Goal: Information Seeking & Learning: Learn about a topic

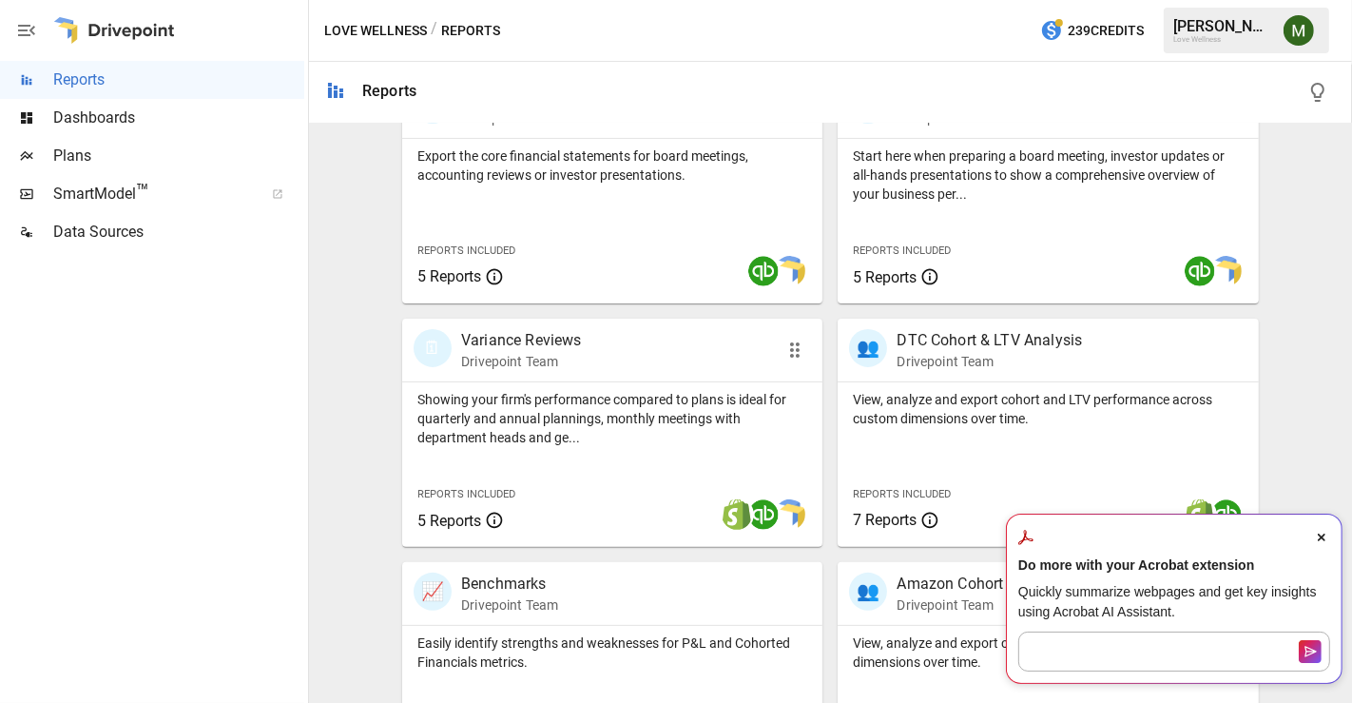
scroll to position [770, 0]
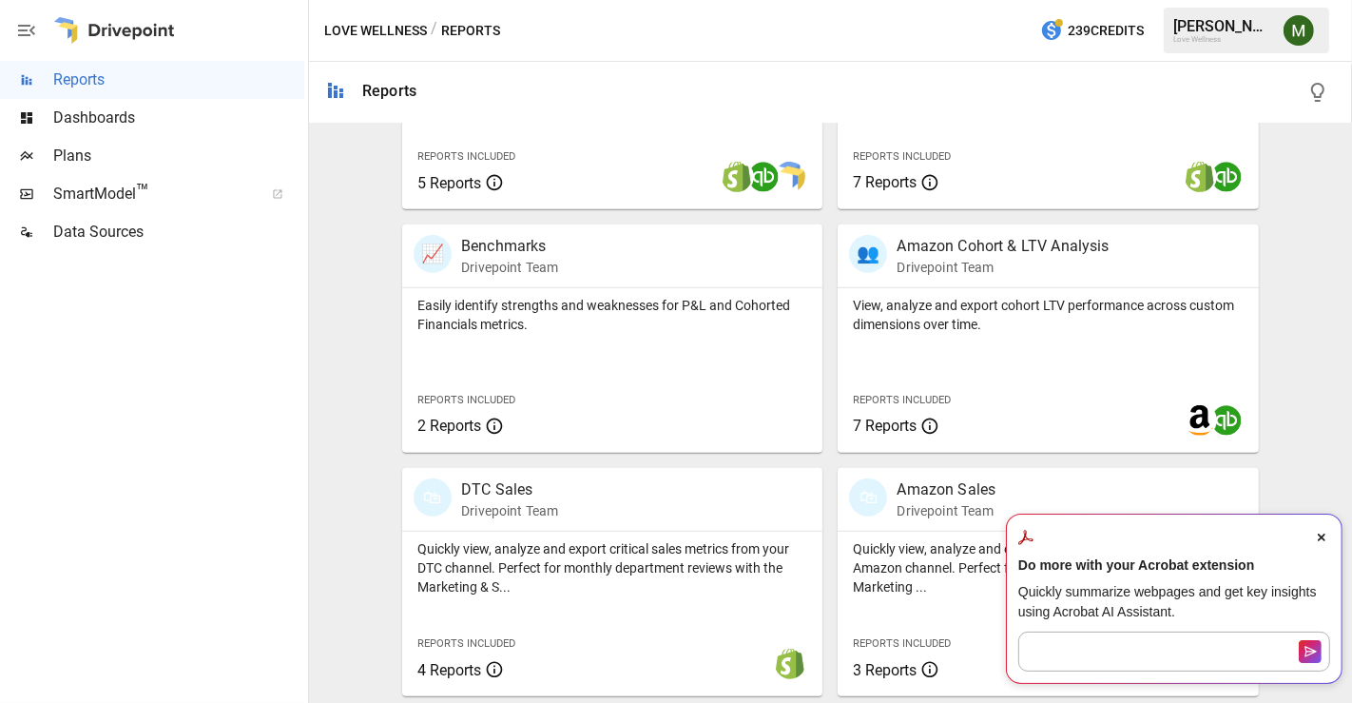
click at [1323, 541] on icon "Close Acrobat AI Assistant Dialog" at bounding box center [1322, 537] width 8 height 8
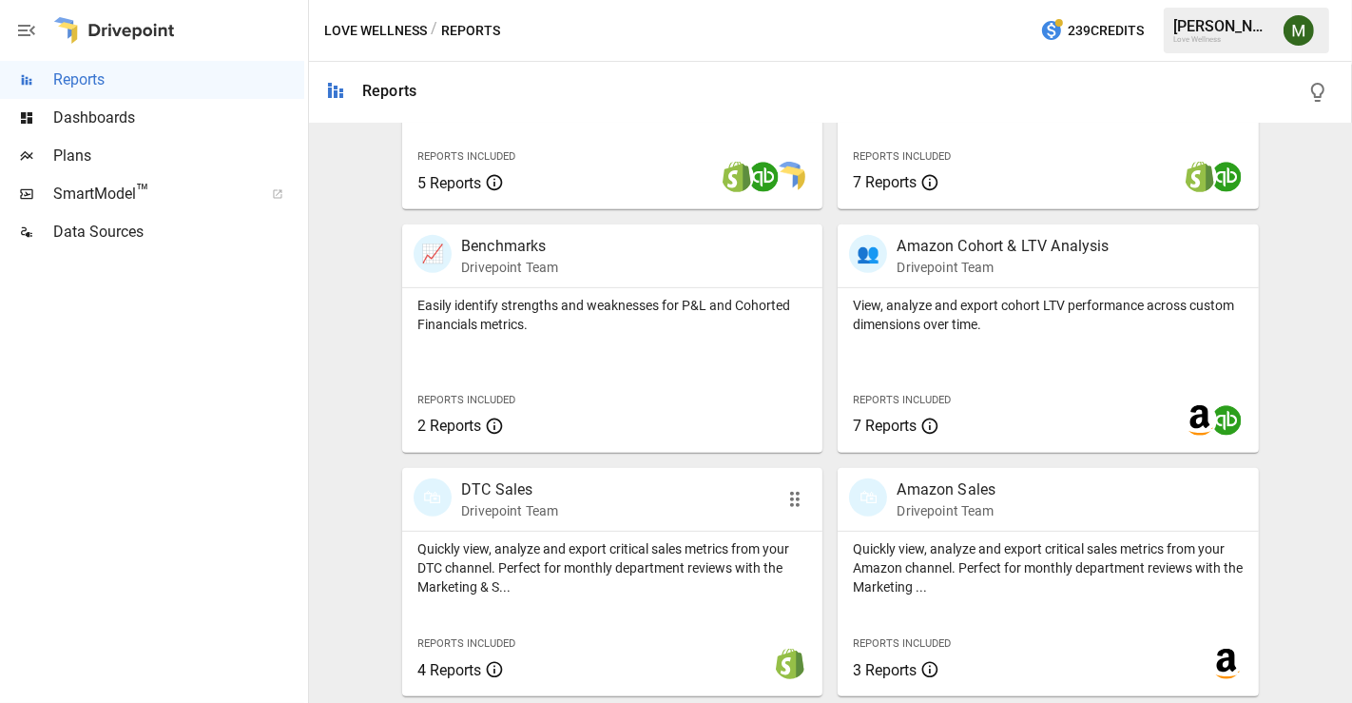
click at [491, 479] on p "DTC Sales" at bounding box center [509, 489] width 97 height 23
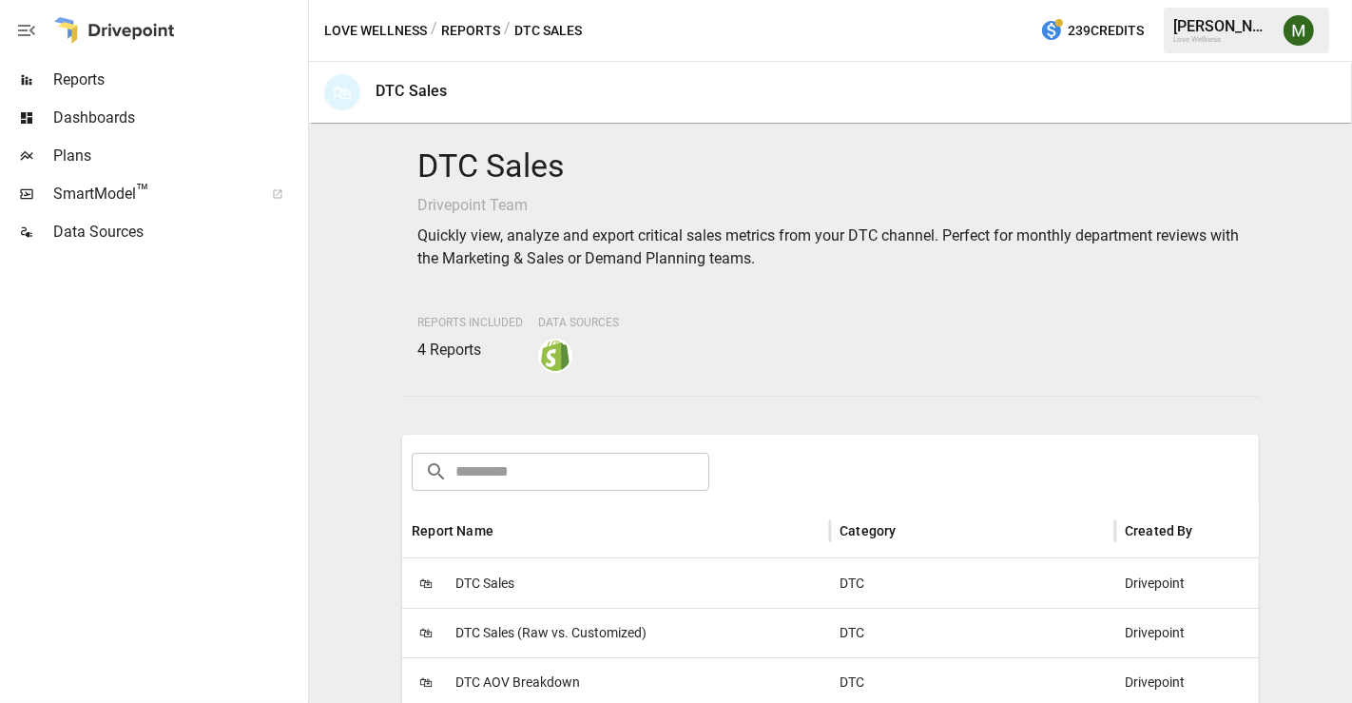
scroll to position [187, 0]
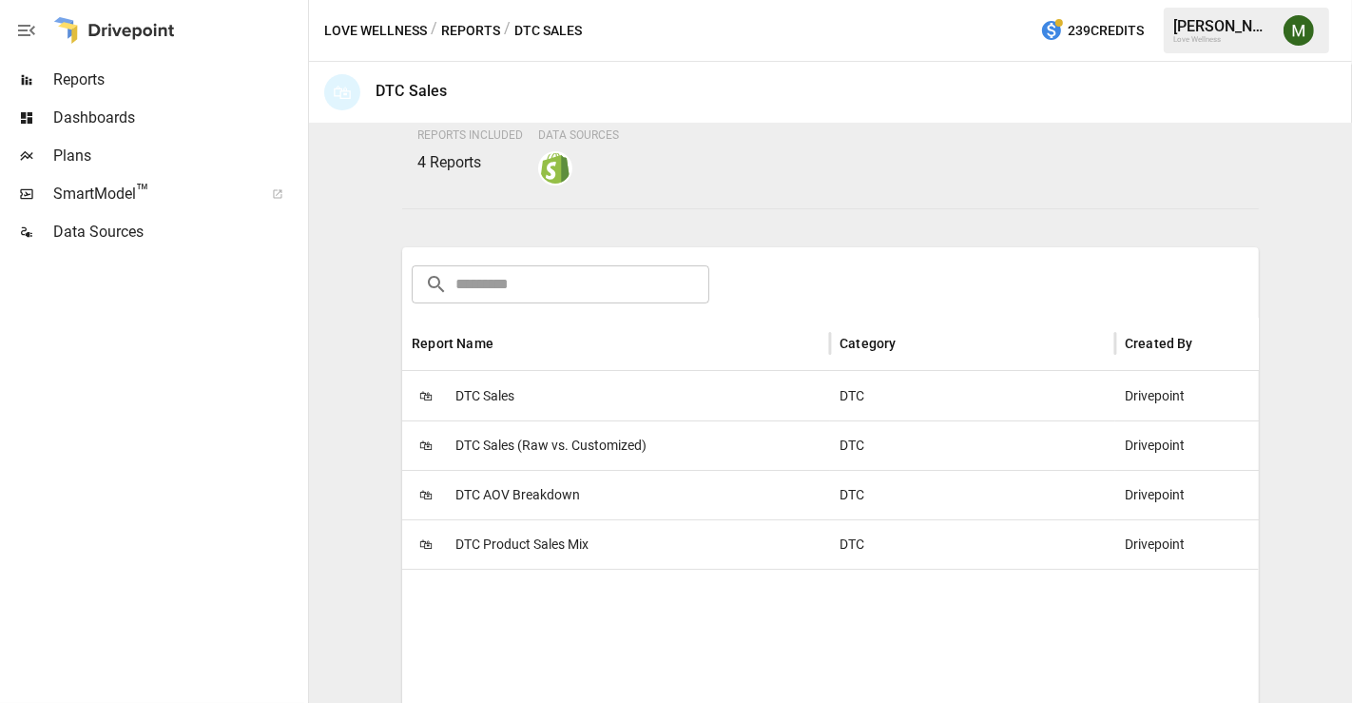
click at [496, 400] on span "DTC Sales" at bounding box center [484, 396] width 59 height 48
